Goal: Communication & Community: Share content

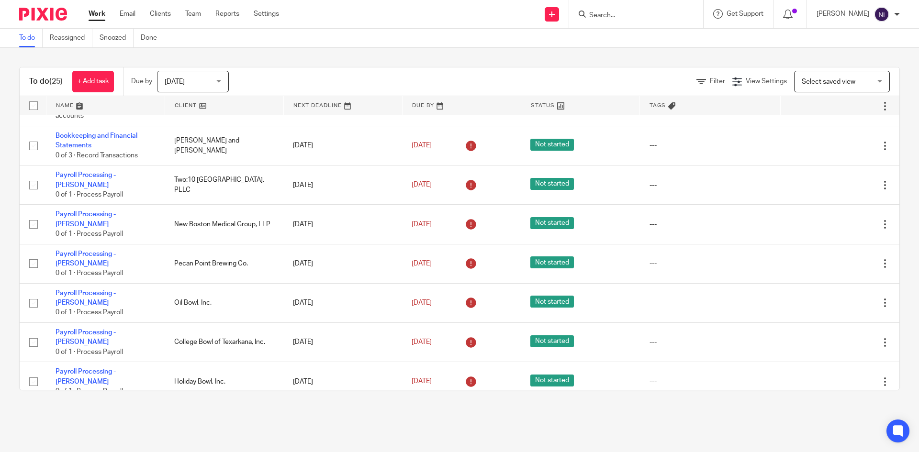
scroll to position [622, 0]
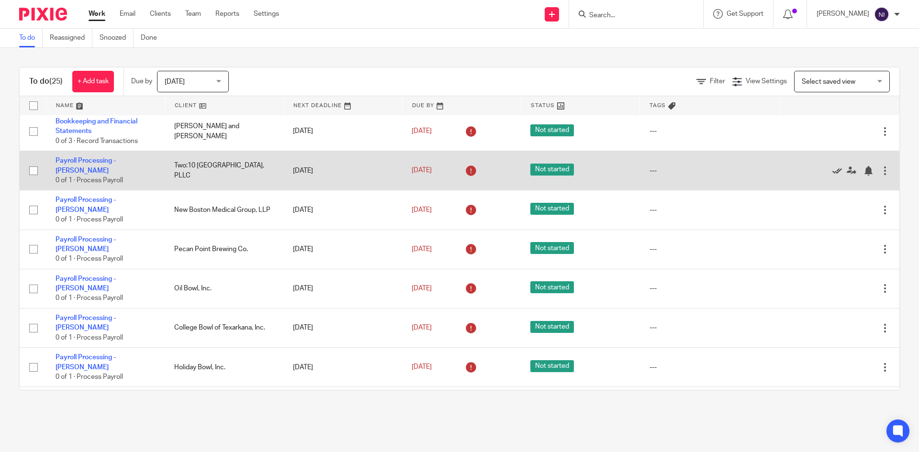
click at [832, 166] on icon at bounding box center [837, 171] width 10 height 10
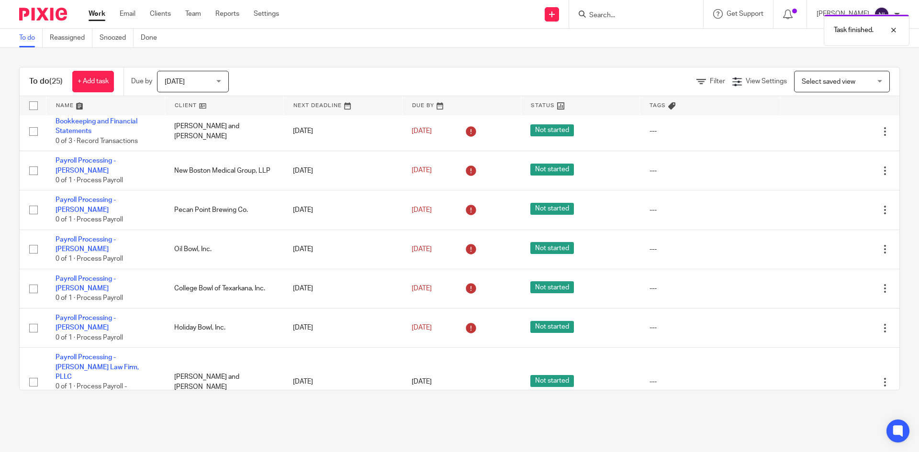
click at [832, 166] on icon at bounding box center [837, 171] width 10 height 10
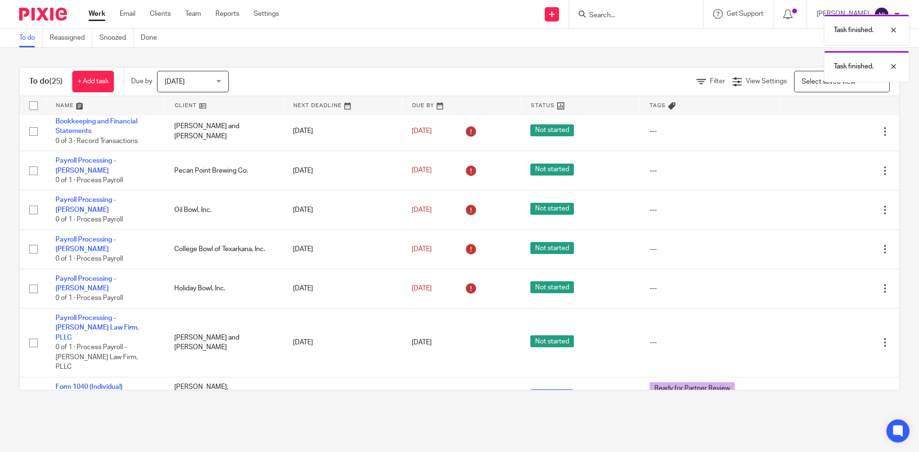
click at [832, 166] on icon at bounding box center [837, 171] width 10 height 10
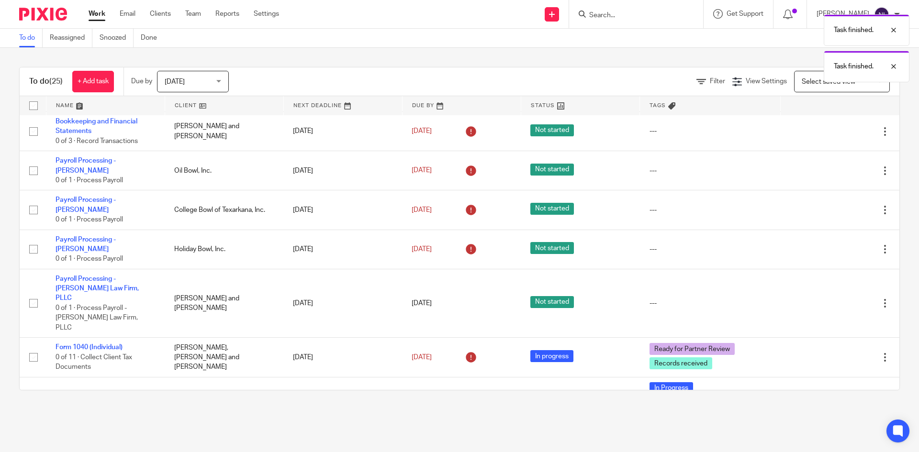
click at [832, 166] on icon at bounding box center [837, 171] width 10 height 10
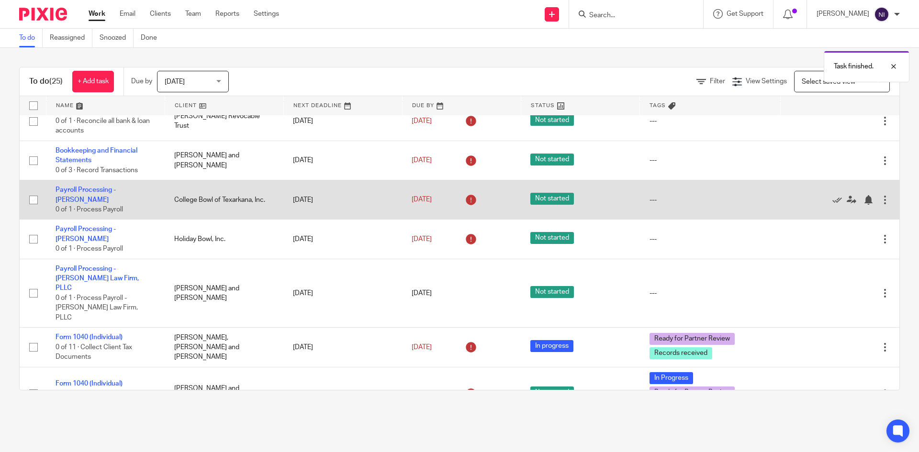
click at [809, 199] on div at bounding box center [835, 200] width 90 height 10
click at [832, 199] on icon at bounding box center [837, 200] width 10 height 10
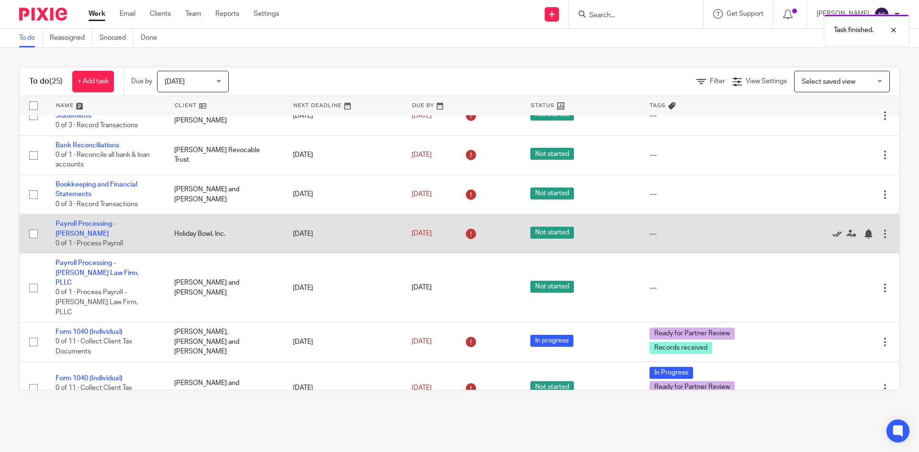
click at [832, 230] on icon at bounding box center [837, 234] width 10 height 10
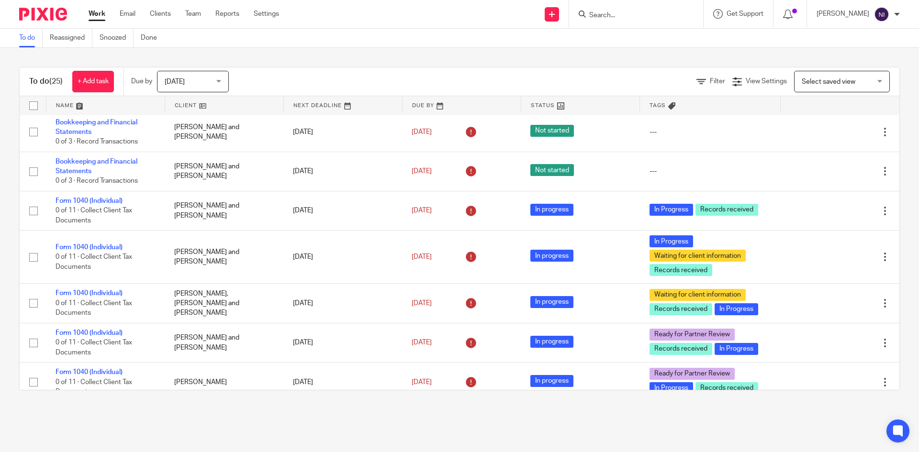
scroll to position [0, 0]
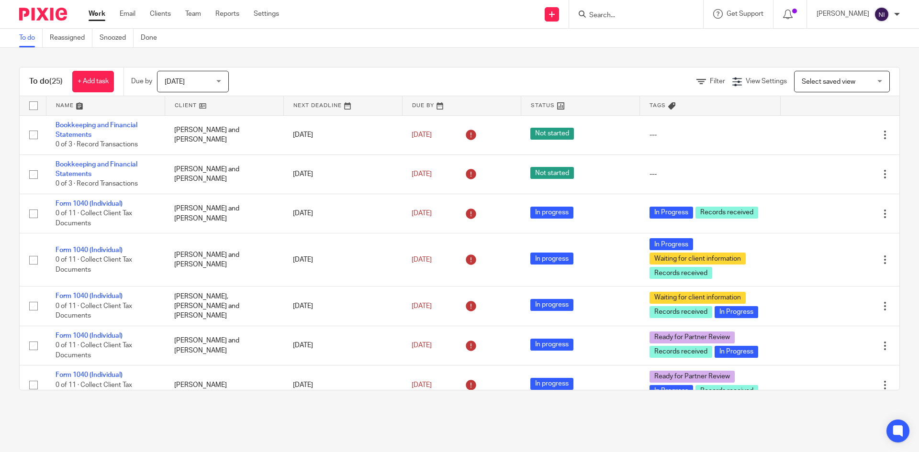
click at [632, 15] on input "Search" at bounding box center [631, 15] width 86 height 9
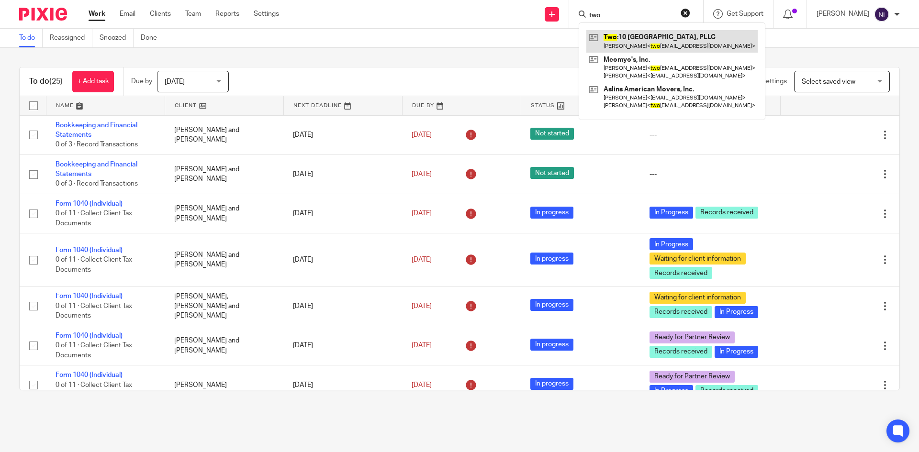
type input "two"
click at [630, 44] on link at bounding box center [671, 41] width 171 height 22
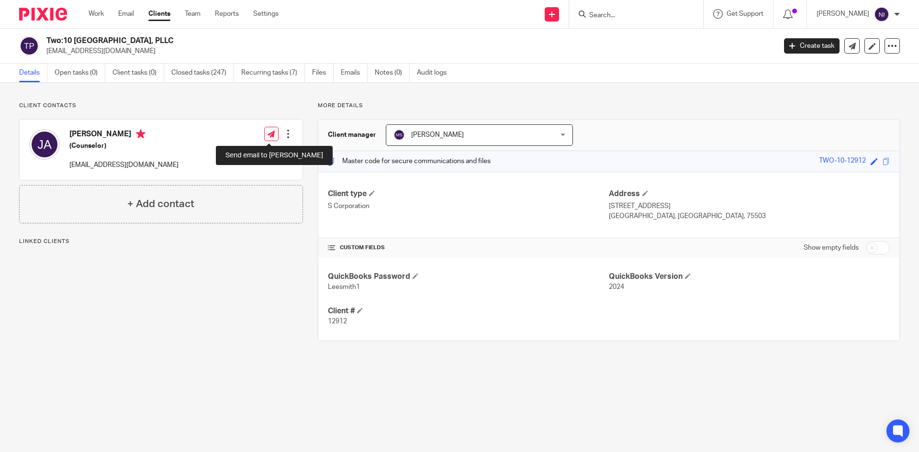
click at [268, 131] on icon at bounding box center [271, 134] width 7 height 7
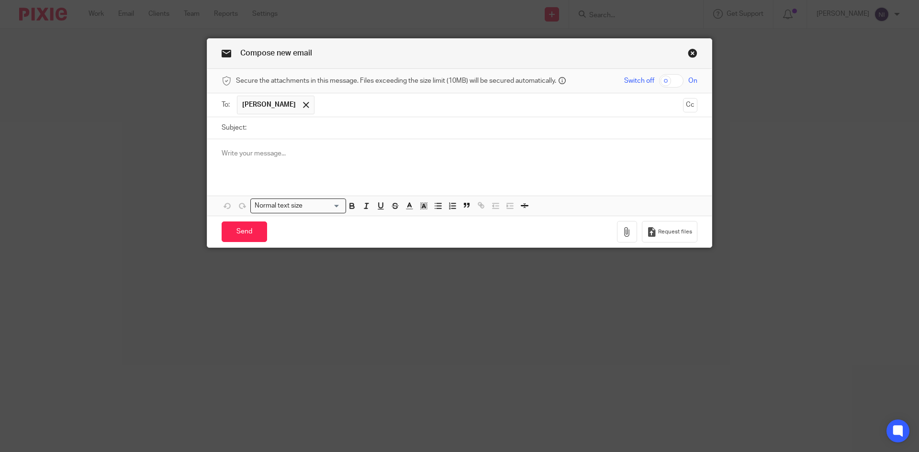
click at [667, 79] on input "checkbox" at bounding box center [671, 80] width 24 height 13
checkbox input "true"
click at [624, 235] on icon "button" at bounding box center [627, 232] width 10 height 10
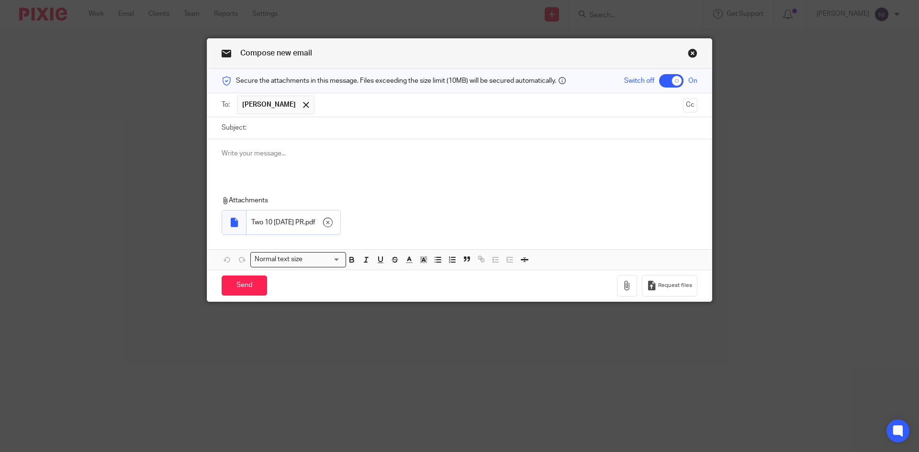
click at [273, 128] on input "Subject:" at bounding box center [474, 128] width 446 height 22
type input "August 29 2025 PR"
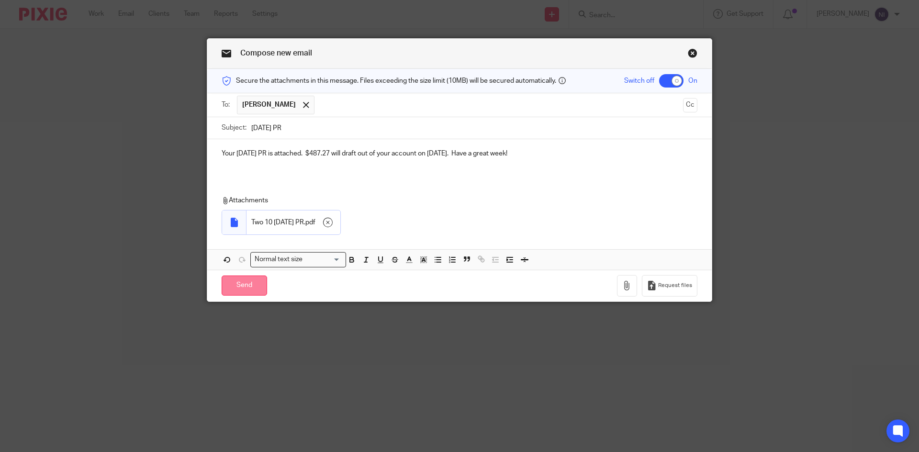
click at [245, 281] on input "Send" at bounding box center [244, 286] width 45 height 21
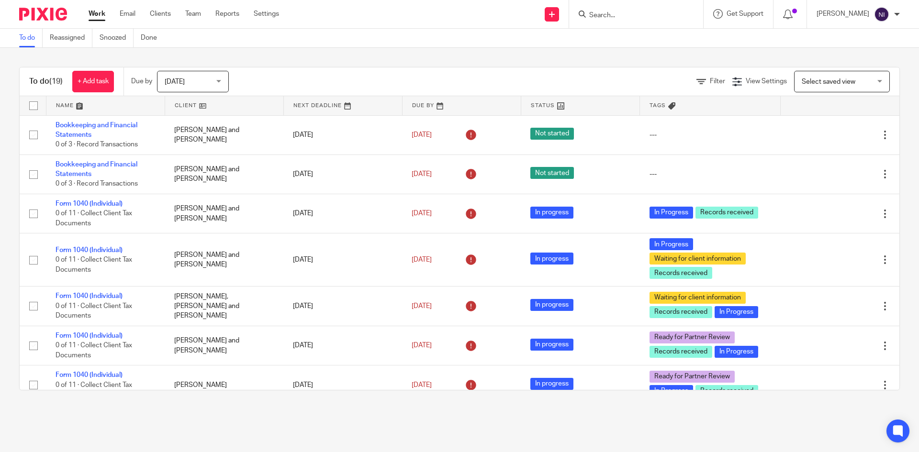
click at [625, 18] on input "Search" at bounding box center [631, 15] width 86 height 9
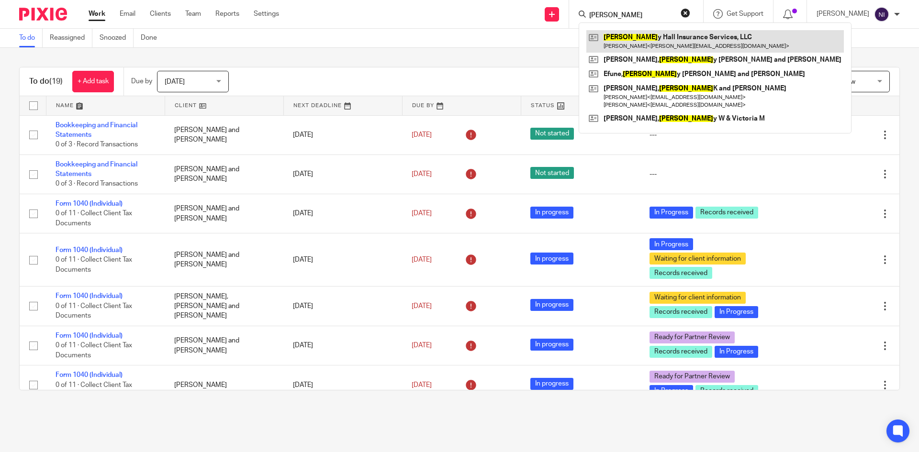
type input "[PERSON_NAME]"
click at [636, 33] on link at bounding box center [715, 41] width 258 height 22
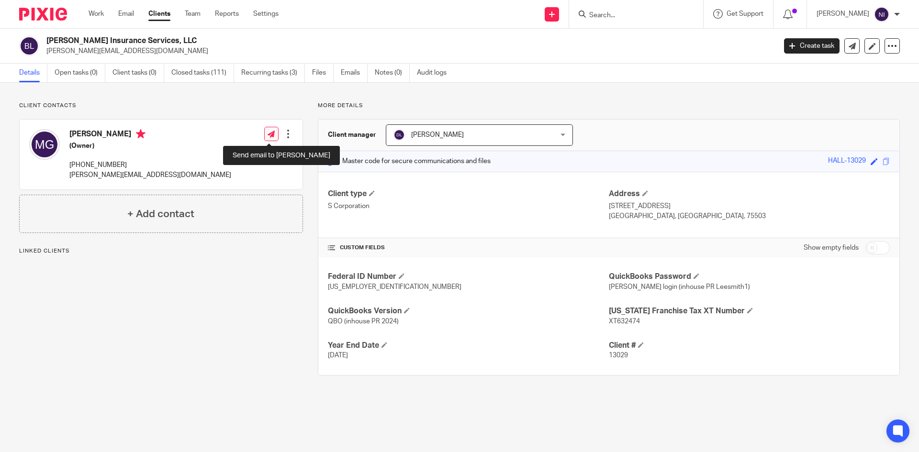
click at [272, 128] on link at bounding box center [271, 134] width 14 height 14
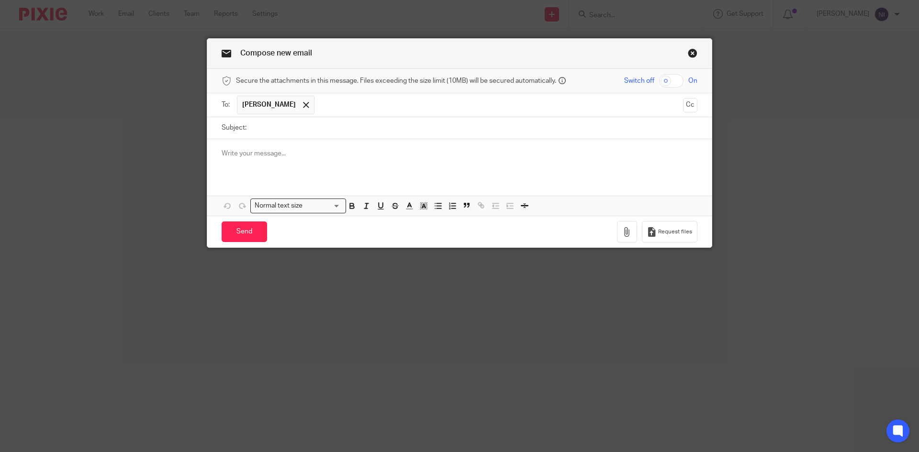
click at [659, 82] on input "checkbox" at bounding box center [671, 80] width 24 height 13
checkbox input "true"
click at [625, 243] on div "Send You have unsaved changes Request files" at bounding box center [459, 232] width 504 height 32
click at [620, 225] on button "button" at bounding box center [627, 232] width 20 height 22
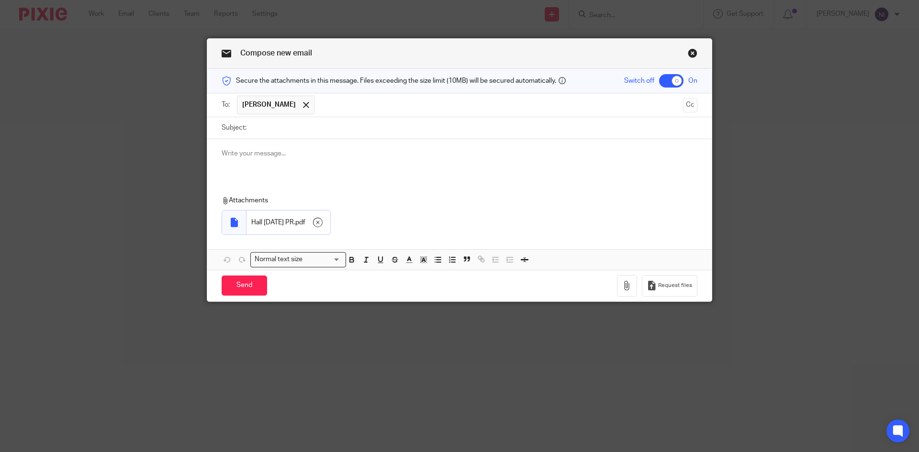
click at [252, 126] on input "Subject:" at bounding box center [474, 128] width 446 height 22
type input "August 29 2025 PR"
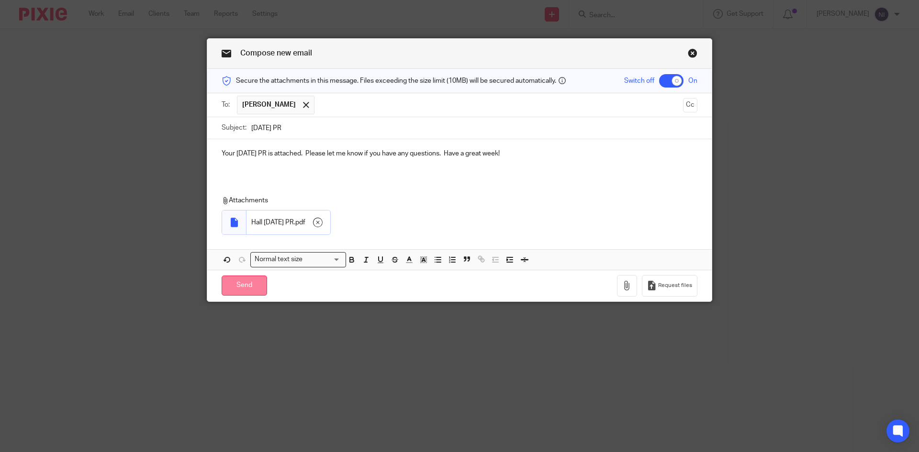
click at [232, 280] on input "Send" at bounding box center [244, 286] width 45 height 21
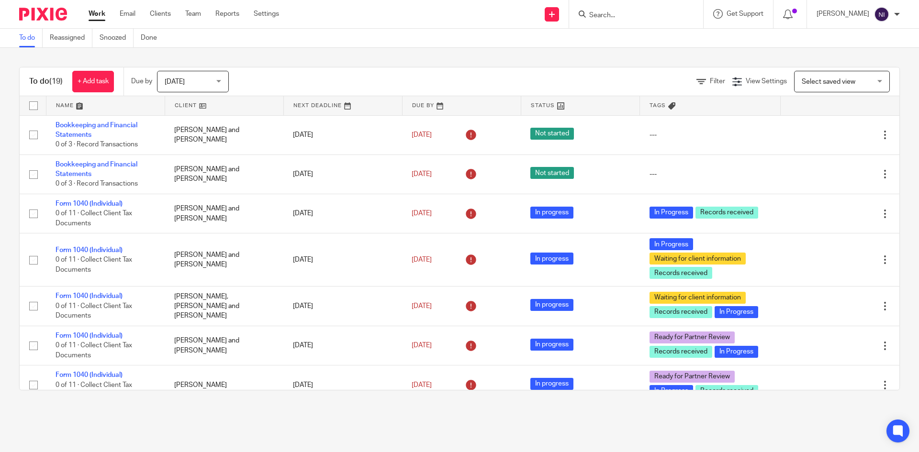
click at [638, 11] on input "Search" at bounding box center [631, 15] width 86 height 9
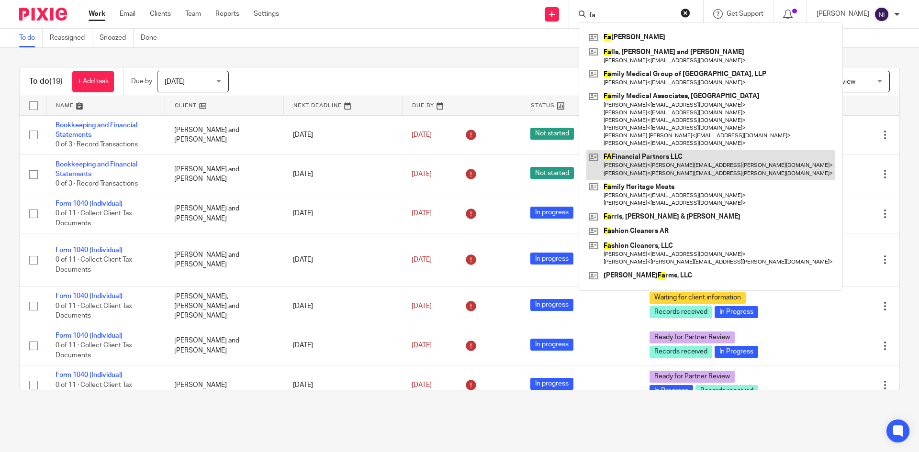
type input "fa"
click at [653, 155] on link at bounding box center [710, 165] width 249 height 30
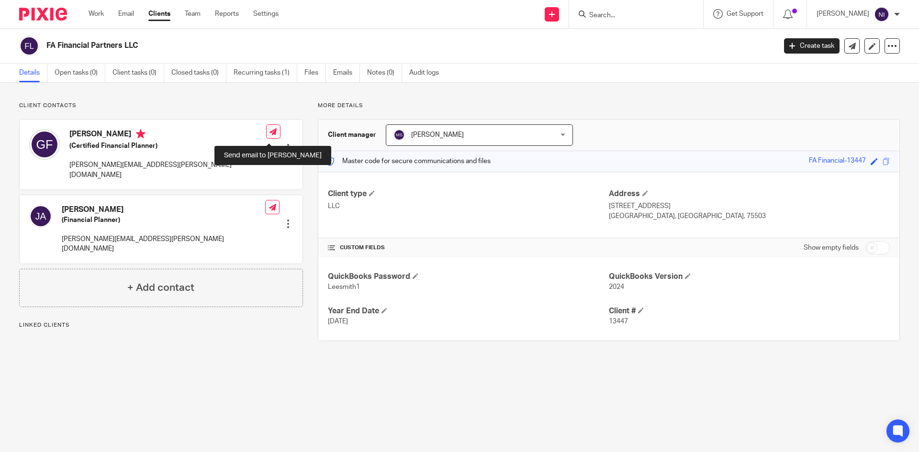
click at [270, 135] on icon at bounding box center [272, 131] width 7 height 7
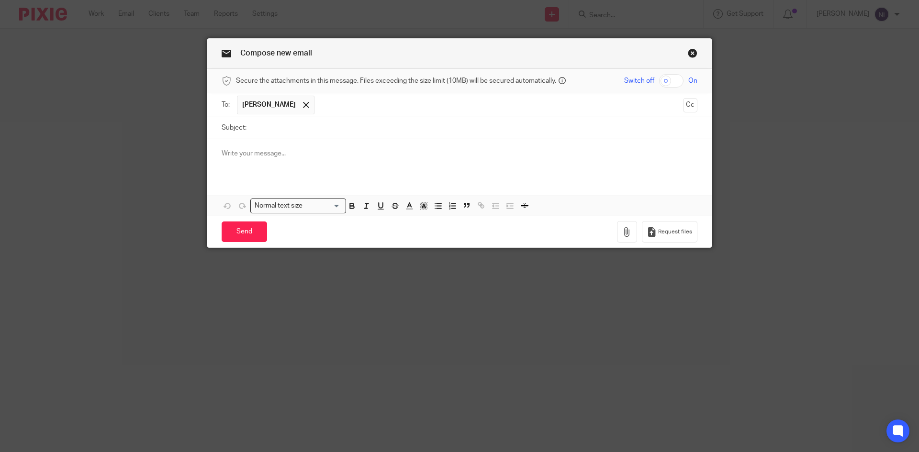
click at [347, 101] on input "text" at bounding box center [498, 105] width 359 height 19
click at [661, 81] on input "checkbox" at bounding box center [671, 80] width 24 height 13
checkbox input "true"
click at [298, 127] on input "Subject:" at bounding box center [474, 128] width 446 height 22
type input "[DATE] PR"
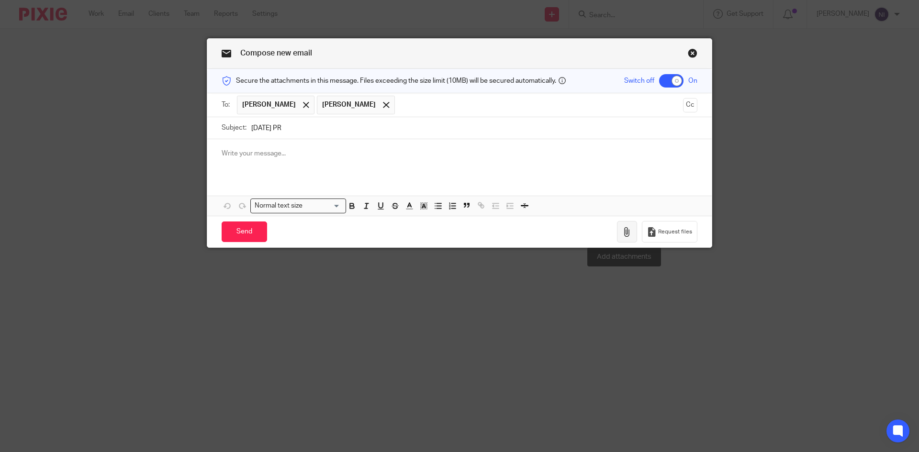
click at [624, 230] on icon "button" at bounding box center [627, 232] width 10 height 10
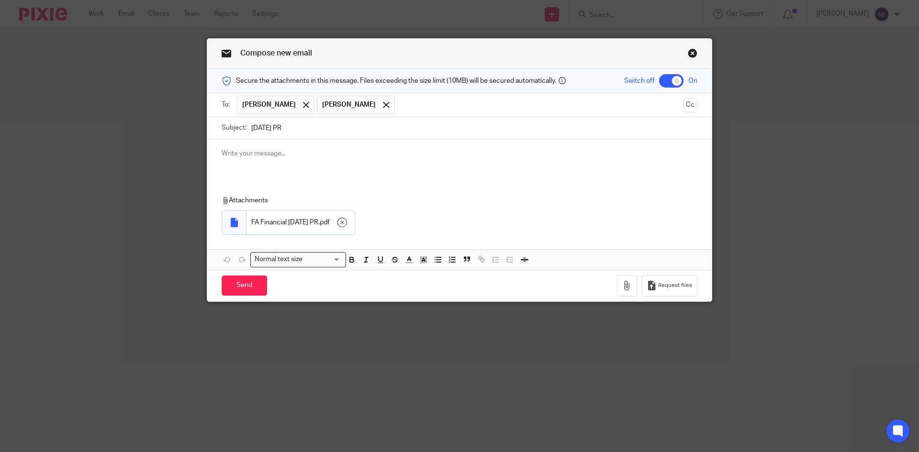
click at [216, 154] on div at bounding box center [459, 157] width 504 height 37
click at [241, 283] on input "Send" at bounding box center [244, 286] width 45 height 21
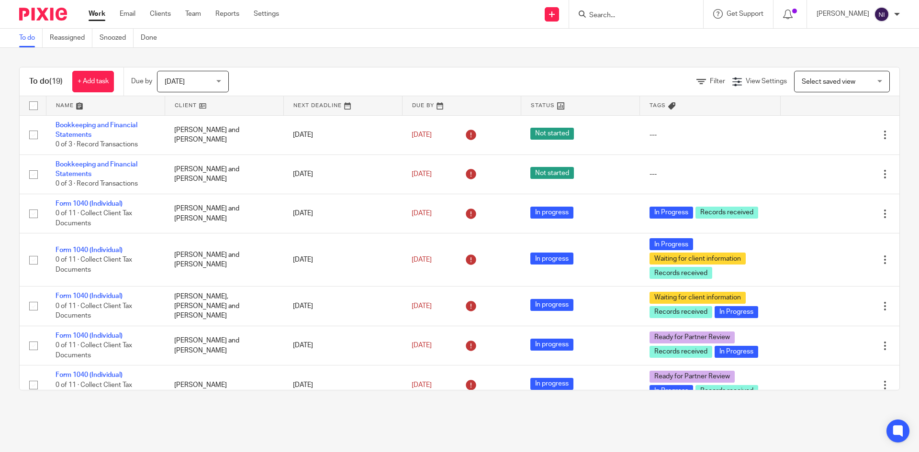
click at [627, 21] on div at bounding box center [636, 14] width 134 height 28
click at [628, 12] on input "Search" at bounding box center [631, 15] width 86 height 9
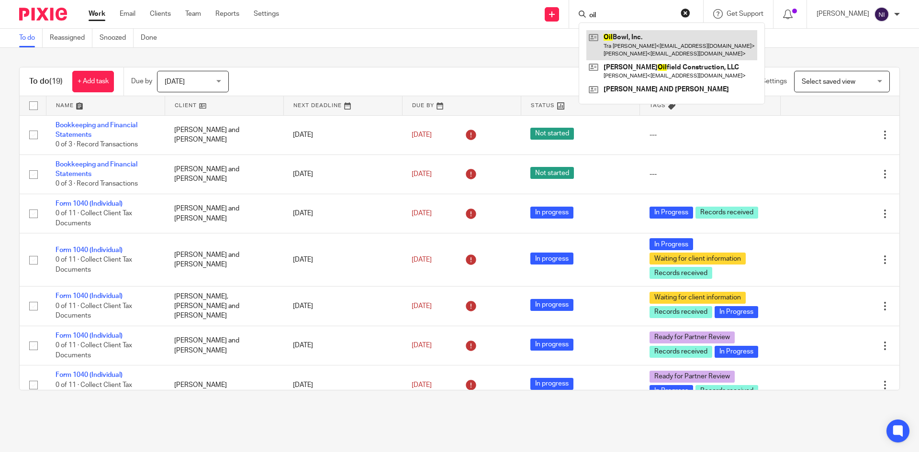
type input "oil"
click at [628, 43] on link at bounding box center [671, 45] width 171 height 30
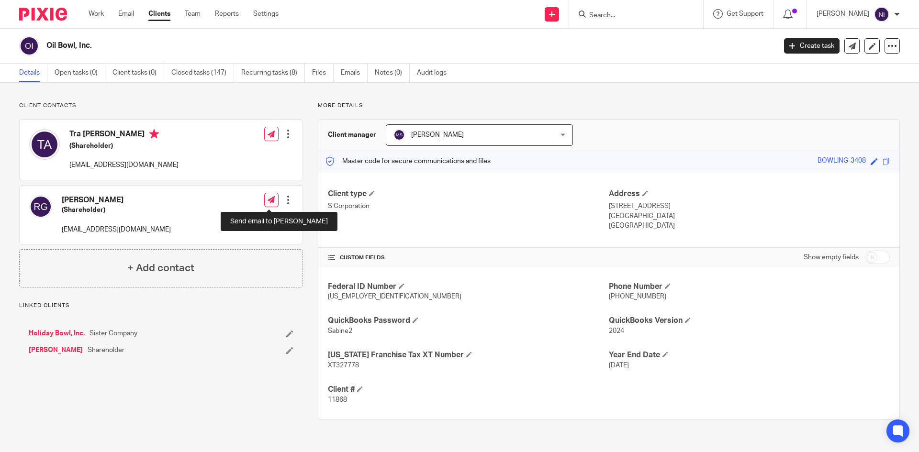
click at [272, 200] on link at bounding box center [271, 200] width 14 height 14
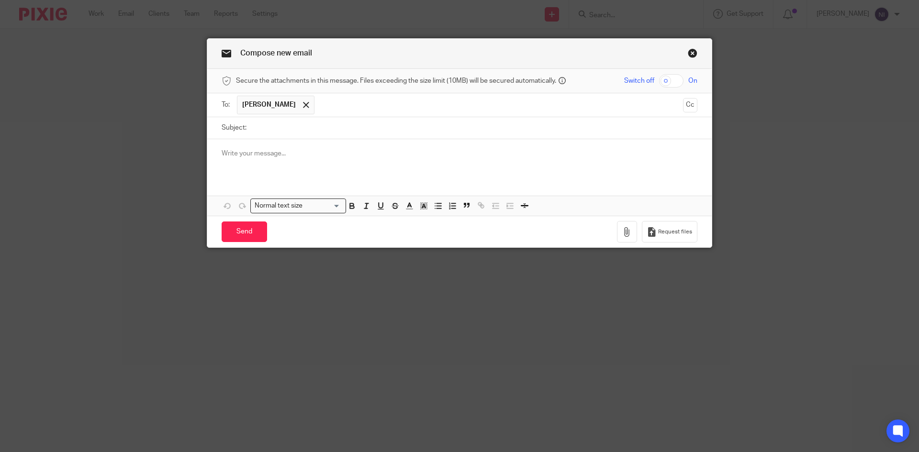
click at [659, 81] on input "checkbox" at bounding box center [671, 80] width 24 height 13
checkbox input "true"
click at [628, 232] on icon "button" at bounding box center [627, 232] width 10 height 10
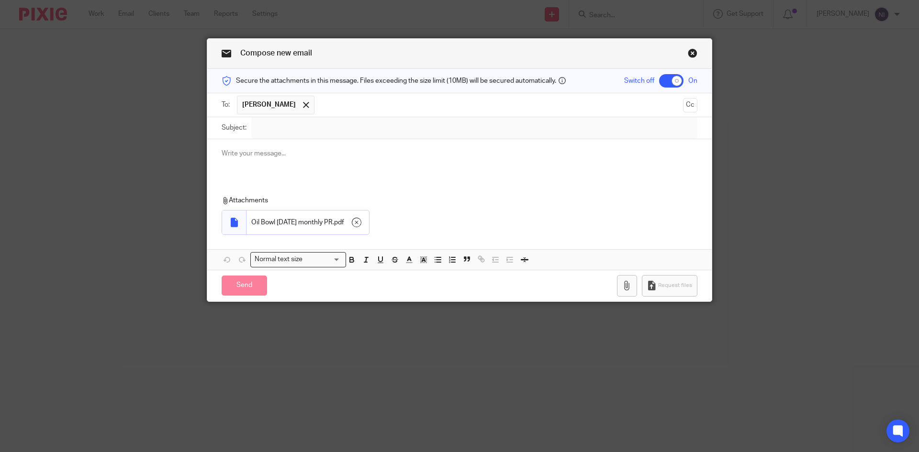
click at [264, 124] on input "Subject:" at bounding box center [474, 128] width 446 height 22
click at [263, 126] on input "Subject:" at bounding box center [474, 128] width 446 height 22
type input "Sept 2 2025 monthly PR"
click at [234, 154] on p "Your September 2 2025 monthly PR is attached." at bounding box center [460, 154] width 476 height 10
click at [251, 123] on input "Sept 2 2025 monthly PR" at bounding box center [474, 128] width 446 height 22
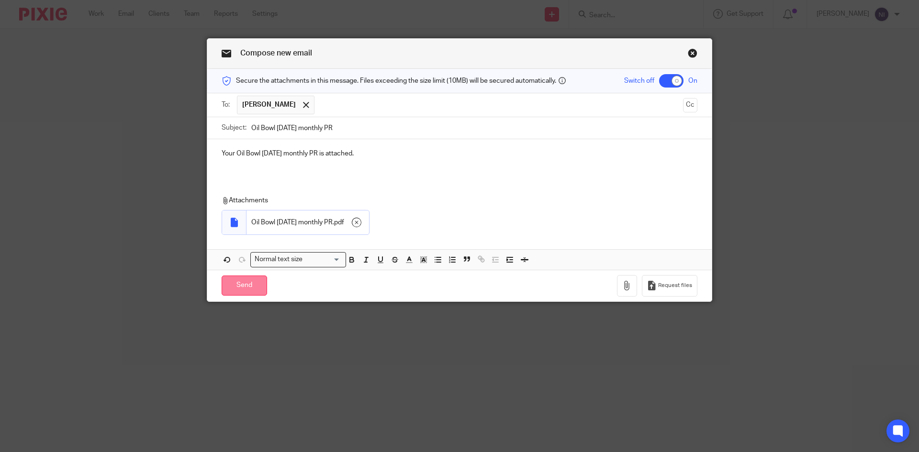
type input "Oil Bowl Sept 2 2025 monthly PR"
click at [244, 284] on input "Send" at bounding box center [244, 286] width 45 height 21
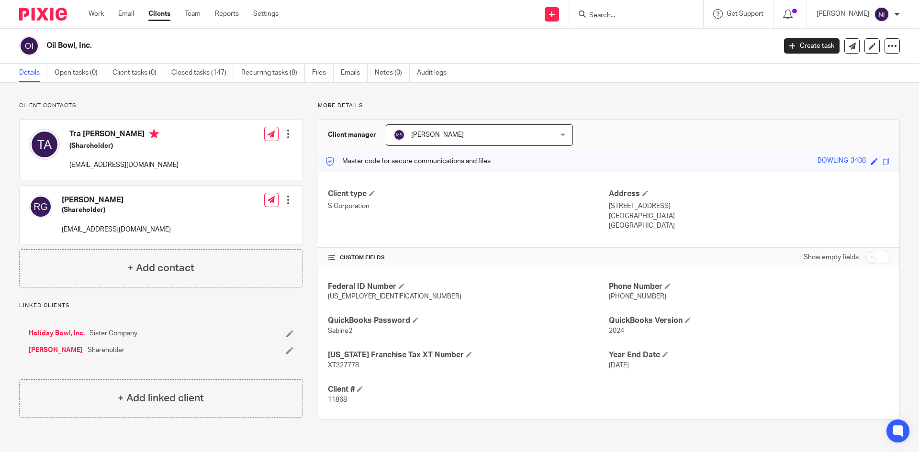
click at [277, 197] on div "Edit contact Create client from contact Export data Make primary CC in auto ema…" at bounding box center [278, 199] width 29 height 19
click at [273, 198] on link at bounding box center [271, 200] width 14 height 14
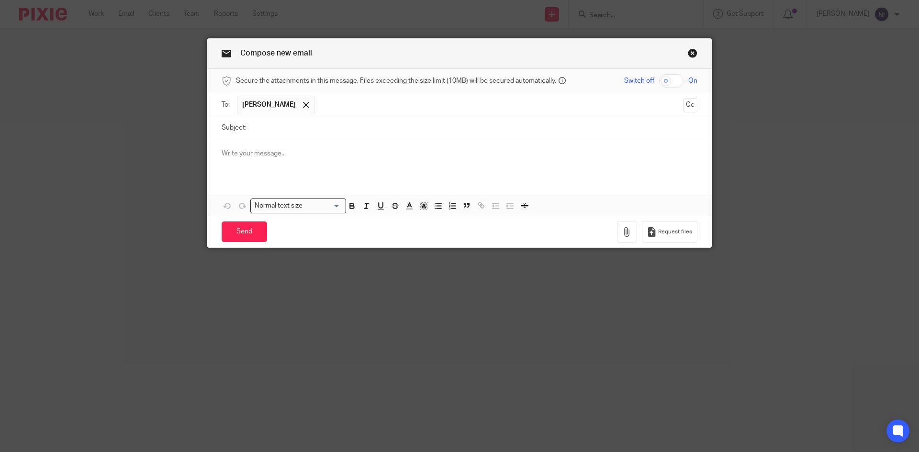
click at [666, 79] on input "checkbox" at bounding box center [671, 80] width 24 height 13
checkbox input "true"
click at [622, 229] on icon "button" at bounding box center [627, 232] width 10 height 10
click at [691, 53] on link "Close this dialog window" at bounding box center [693, 54] width 10 height 13
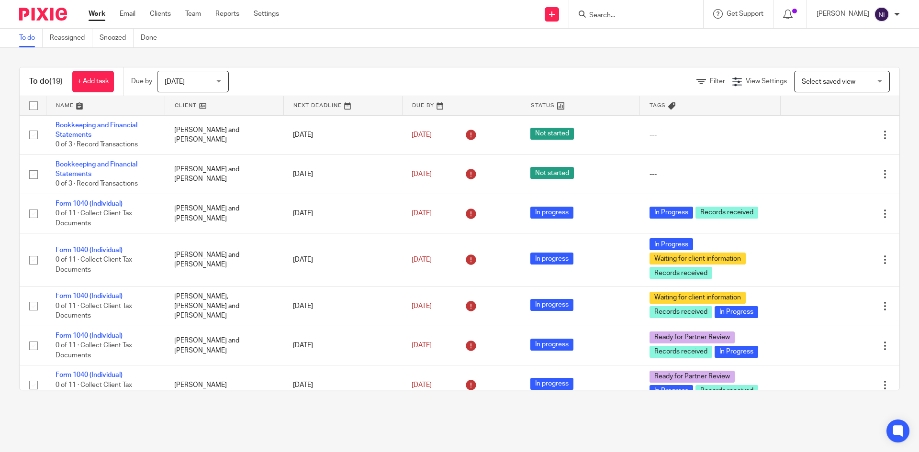
click at [634, 20] on input "Search" at bounding box center [631, 15] width 86 height 9
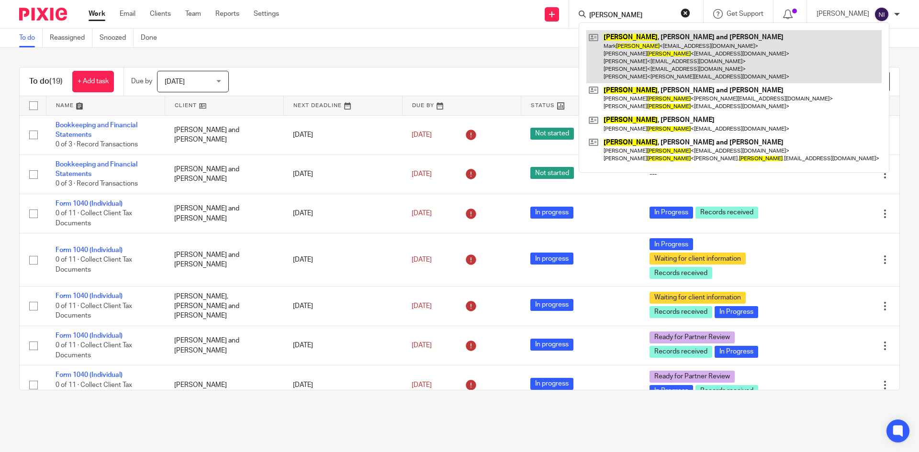
type input "burgess"
click at [643, 34] on link at bounding box center [733, 56] width 295 height 53
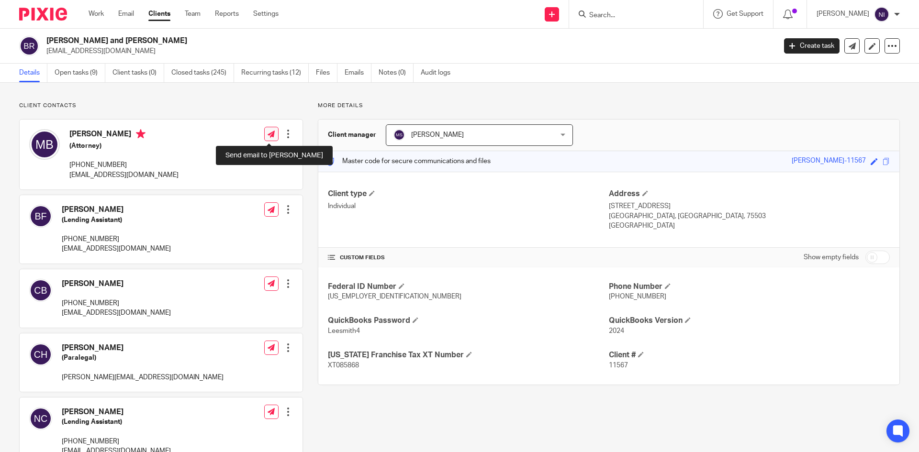
click at [270, 131] on icon at bounding box center [271, 134] width 7 height 7
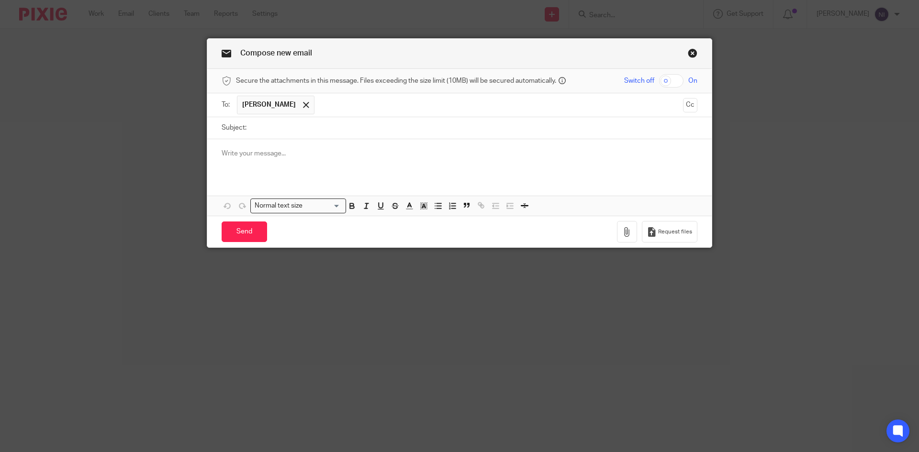
click at [662, 77] on input "checkbox" at bounding box center [671, 80] width 24 height 13
checkbox input "true"
click at [623, 238] on button "button" at bounding box center [627, 232] width 20 height 22
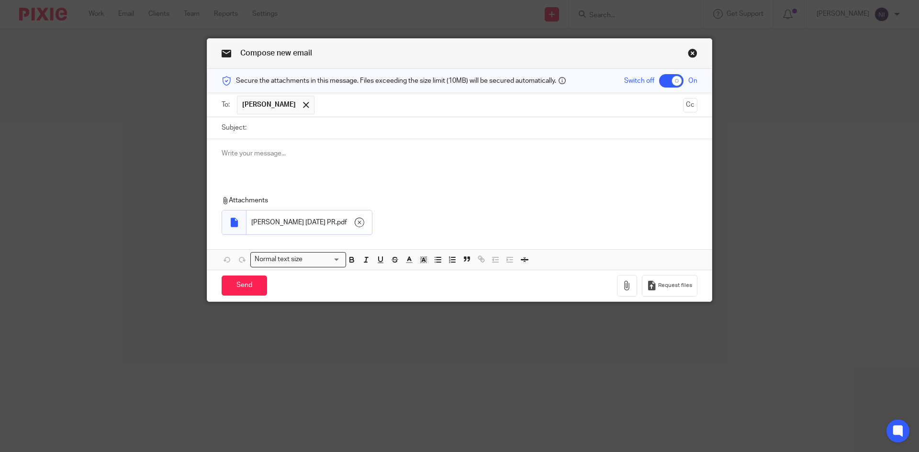
click at [261, 126] on input "Subject:" at bounding box center [474, 128] width 446 height 22
type input "August 28 2025 PR"
click at [238, 287] on input "Send" at bounding box center [244, 286] width 45 height 21
